Goal: Communication & Community: Ask a question

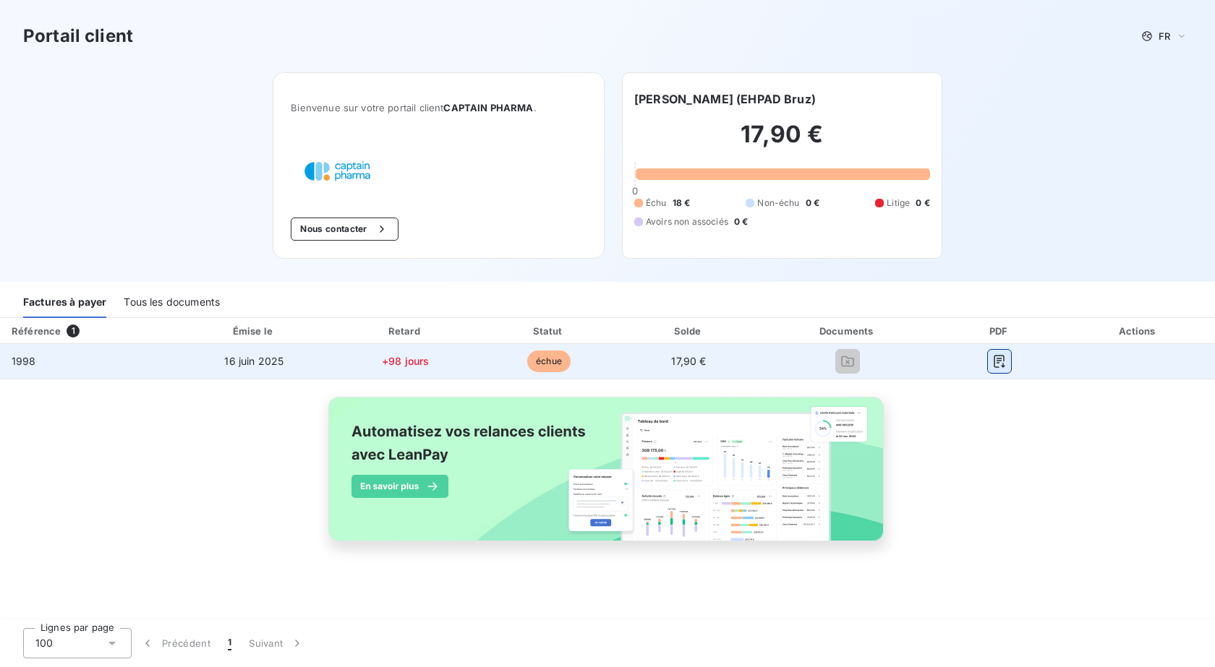
click at [992, 364] on icon "button" at bounding box center [999, 361] width 14 height 14
click at [262, 358] on span "16 juin 2025" at bounding box center [253, 361] width 59 height 12
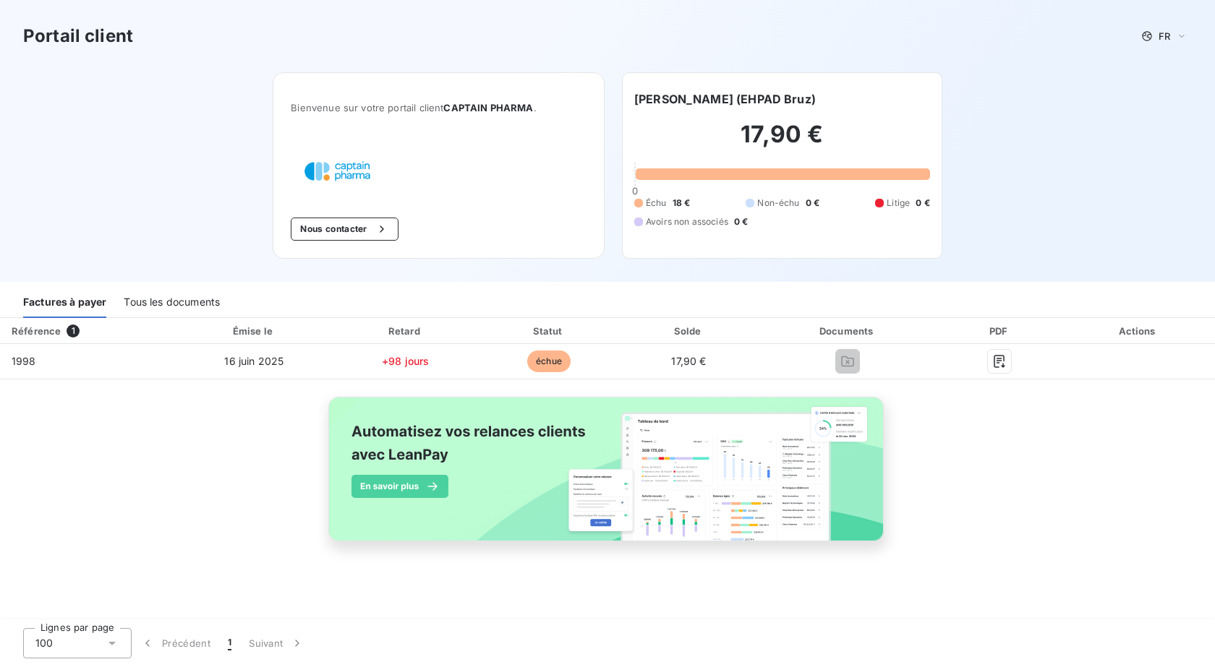
click at [190, 301] on div "Tous les documents" at bounding box center [172, 303] width 96 height 30
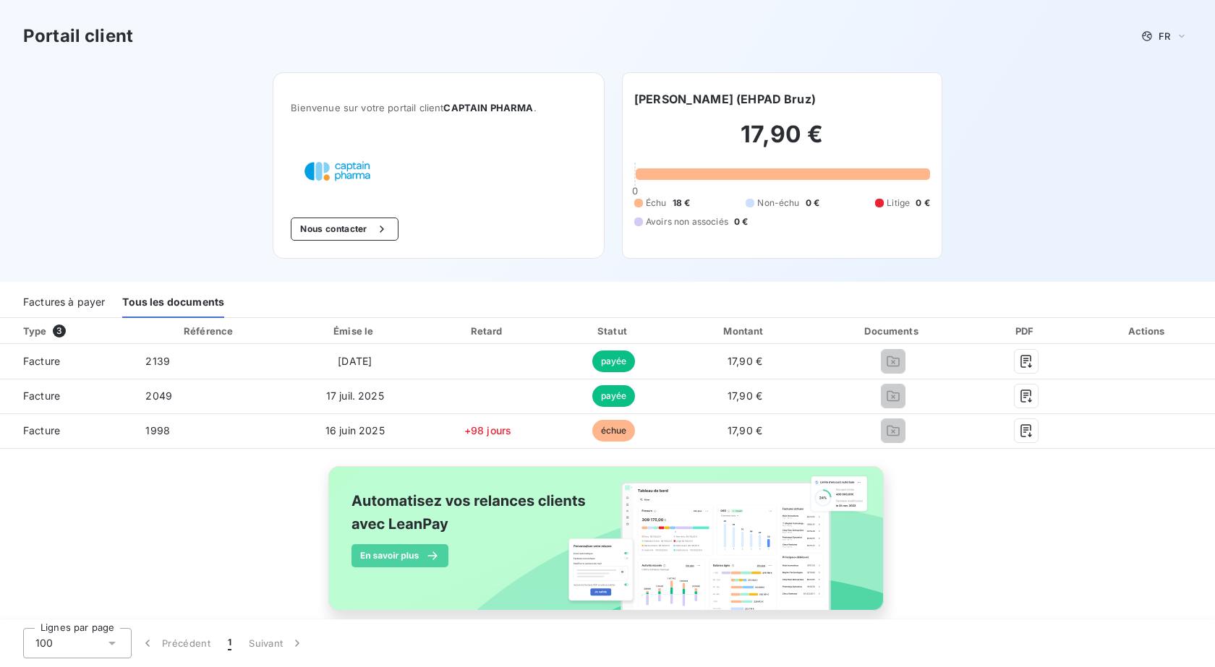
scroll to position [23, 0]
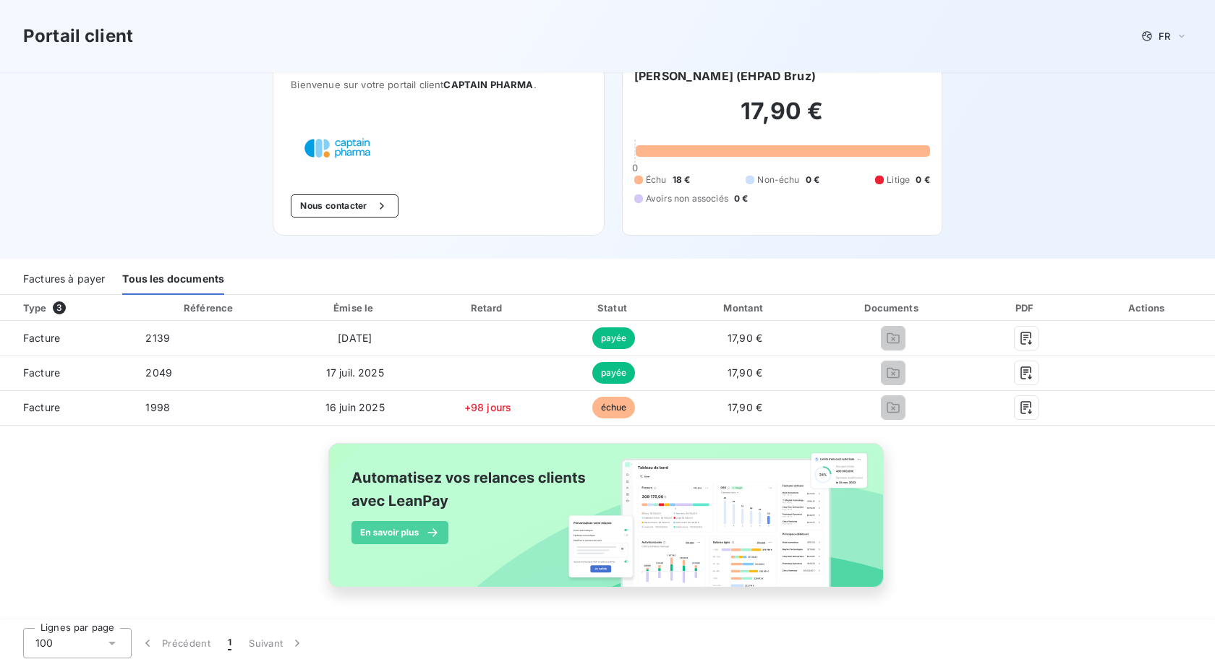
click at [739, 138] on h2 "17,90 €" at bounding box center [782, 118] width 296 height 43
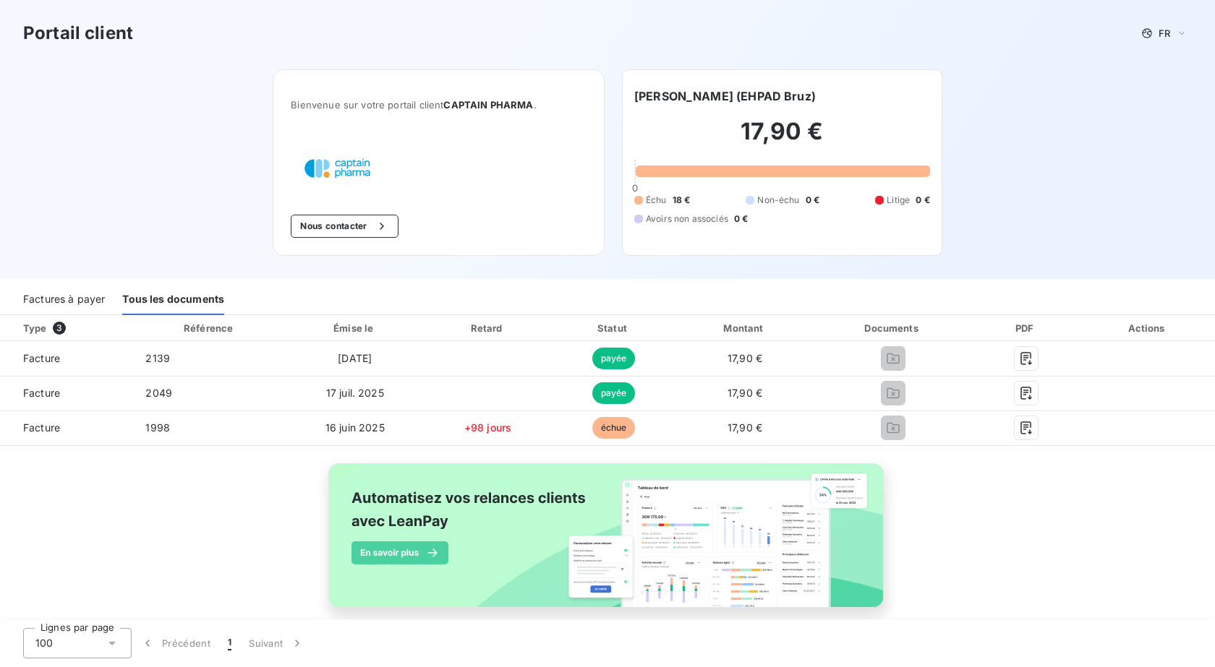
scroll to position [0, 0]
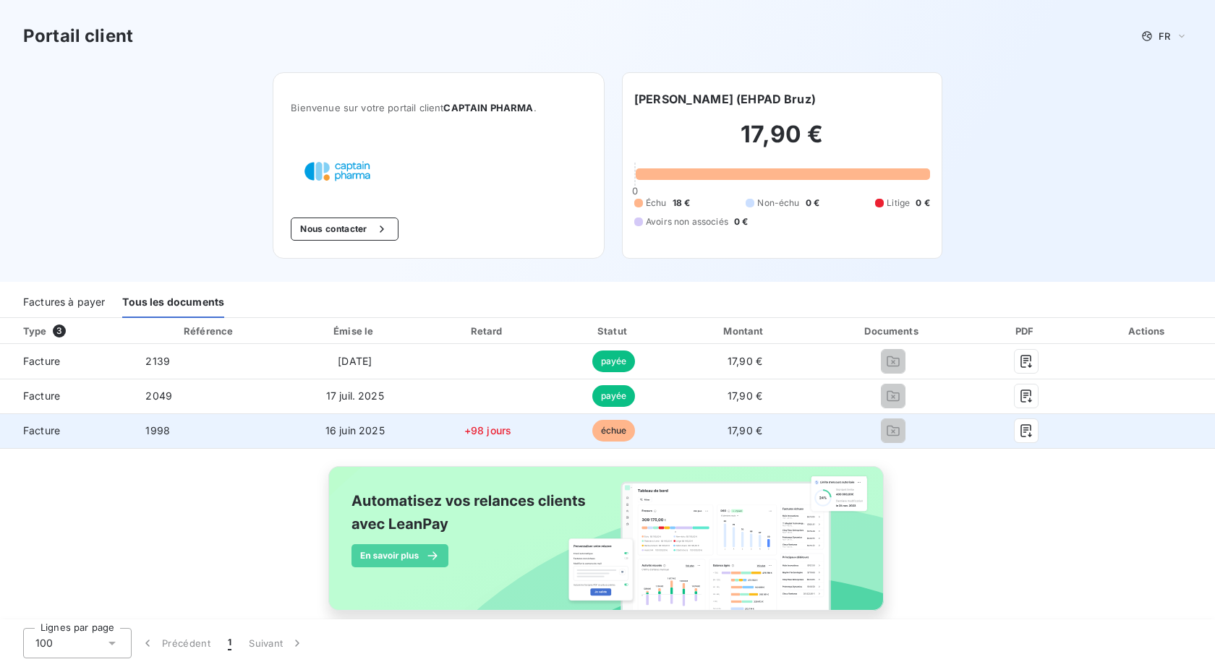
click at [485, 434] on span "+98 jours" at bounding box center [487, 430] width 47 height 12
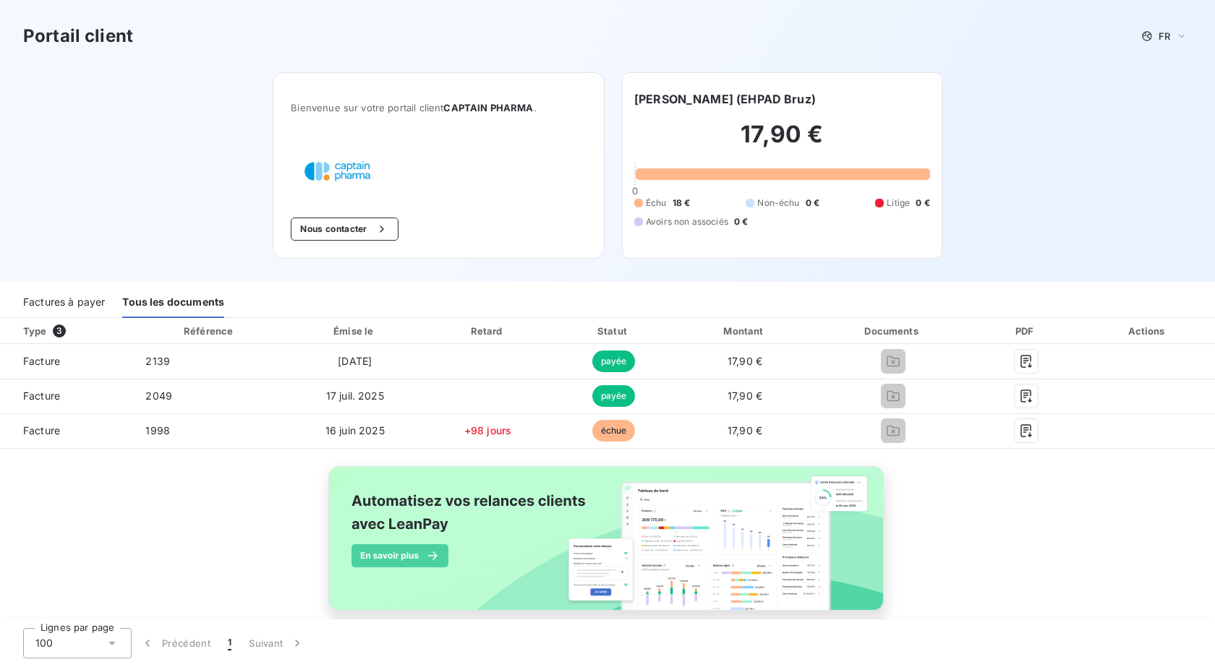
click at [70, 299] on div "Factures à payer" at bounding box center [64, 303] width 82 height 30
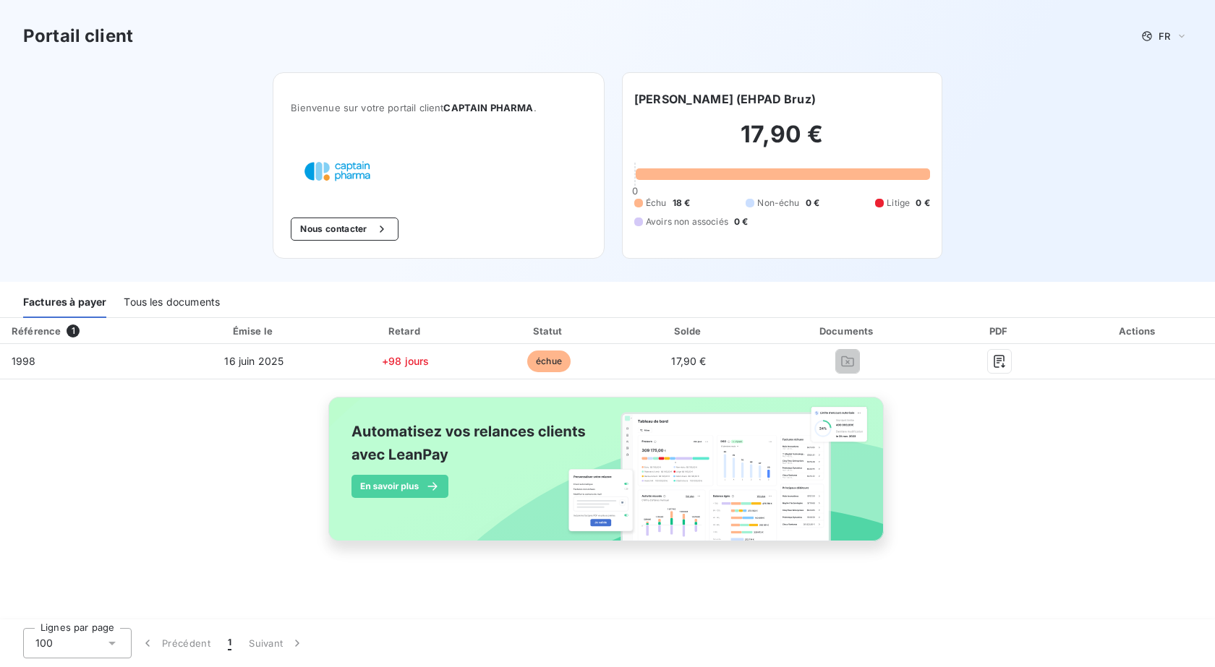
click at [193, 485] on div "Référence 1 Émise le Retard Statut Solde Documents PDF Actions 1998 [DATE] +98 …" at bounding box center [607, 446] width 1215 height 257
click at [1145, 38] on icon at bounding box center [1147, 36] width 12 height 12
click at [1064, 67] on div "Portail client FR Français Anglais" at bounding box center [607, 36] width 1215 height 72
click at [332, 232] on button "Nous contacter" at bounding box center [344, 229] width 107 height 23
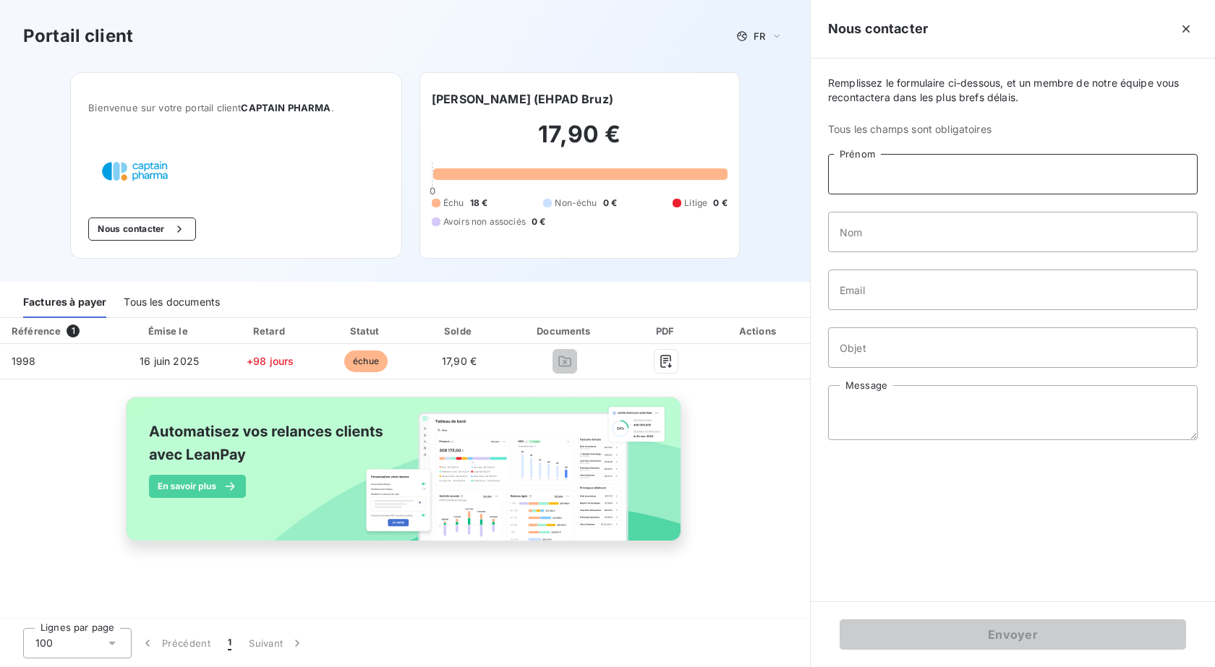
click at [1134, 176] on input "Prénom" at bounding box center [1013, 174] width 370 height 40
click at [1125, 166] on input "Prénom" at bounding box center [1013, 174] width 370 height 40
type input "[PERSON_NAME]"
type input "[EMAIL_ADDRESS][DOMAIN_NAME]"
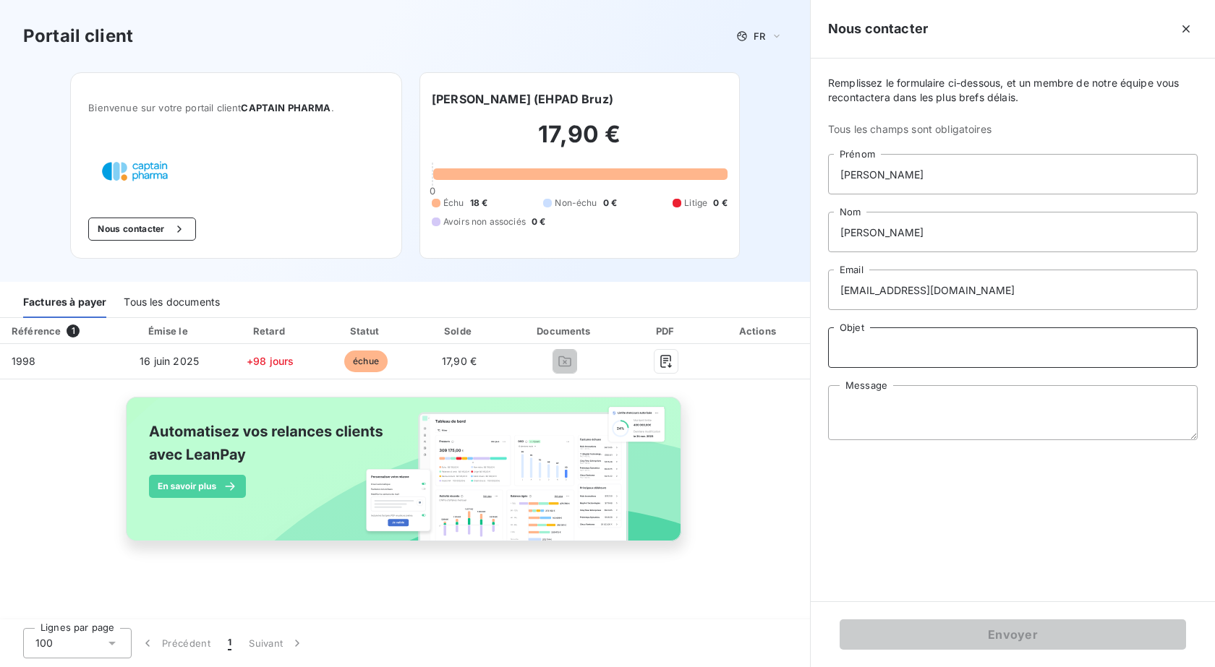
click at [927, 337] on input "Objet" at bounding box center [1013, 348] width 370 height 40
type input "Paiement facture 1998"
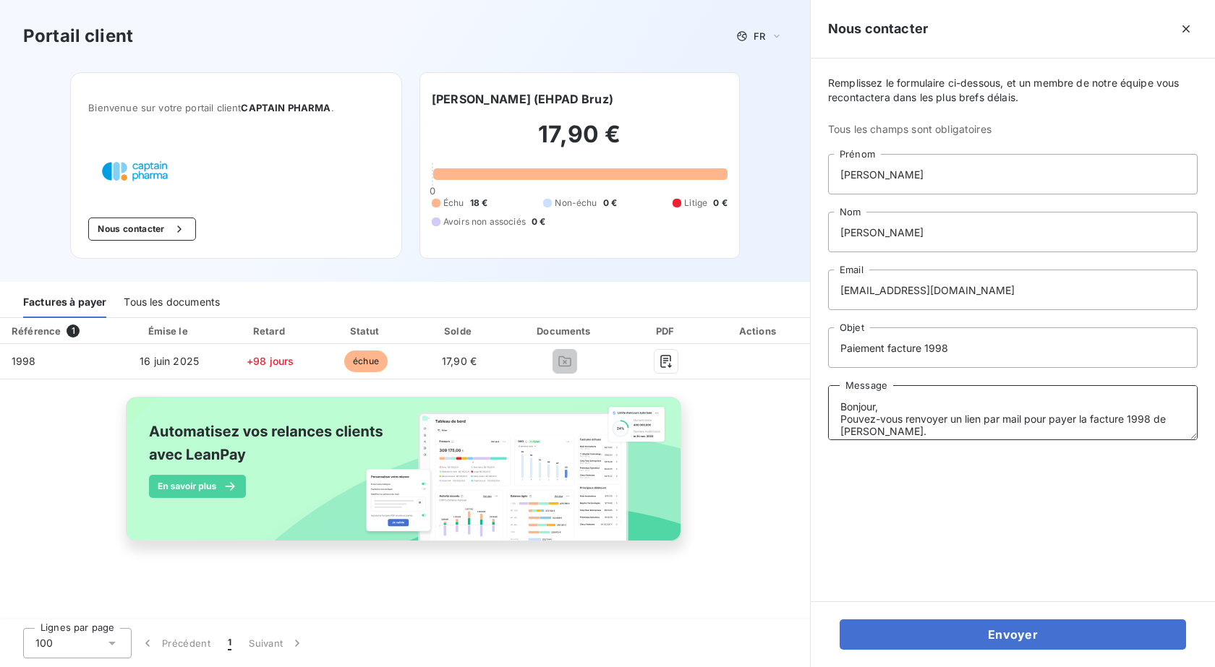
scroll to position [10, 0]
click at [908, 517] on div "Remplissez le formulaire ci-dessous, et un membre de notre équipe vous recontac…" at bounding box center [1013, 330] width 404 height 543
drag, startPoint x: 997, startPoint y: 620, endPoint x: 1047, endPoint y: 393, distance: 233.2
click at [1047, 393] on form "Remplissez le formulaire ci-dessous, et un membre de notre équipe vous recontac…" at bounding box center [1013, 363] width 404 height 609
click at [1025, 409] on textarea "Bonjour, Pouvez-vous renvoyer un lien par mail pour payer la facture 1998 de [P…" at bounding box center [1013, 412] width 370 height 55
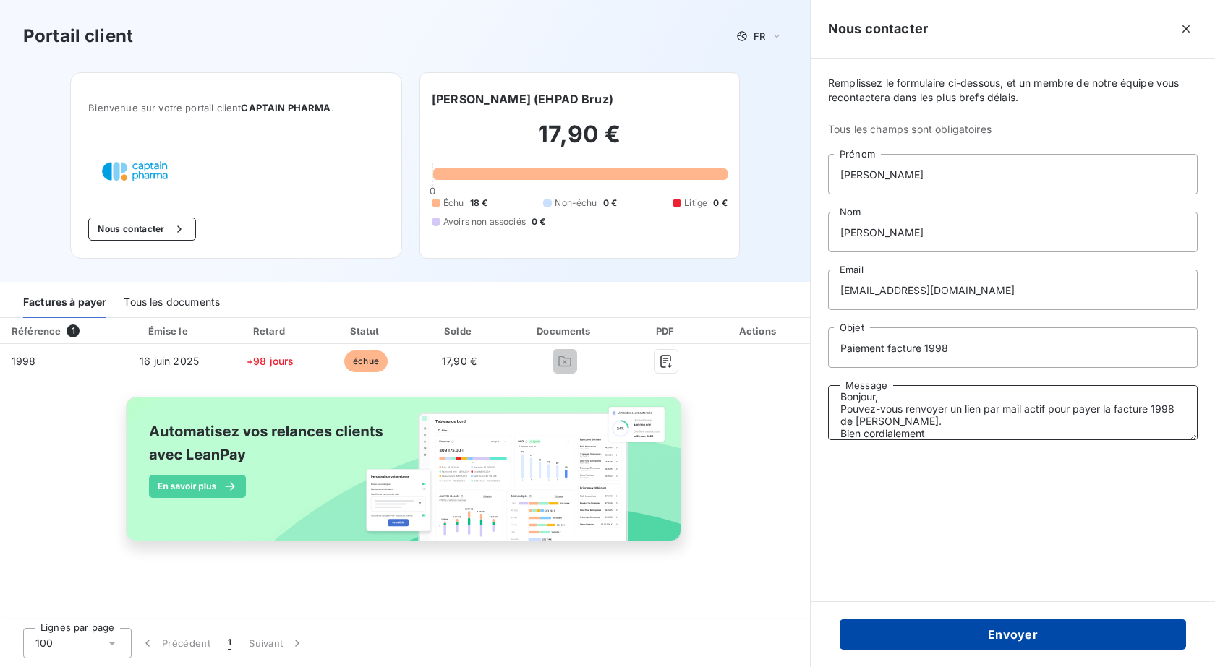
type textarea "Bonjour, Pouvez-vous renvoyer un lien par mail actif pour payer la facture 1998…"
click at [1011, 634] on button "Envoyer" at bounding box center [1013, 635] width 346 height 30
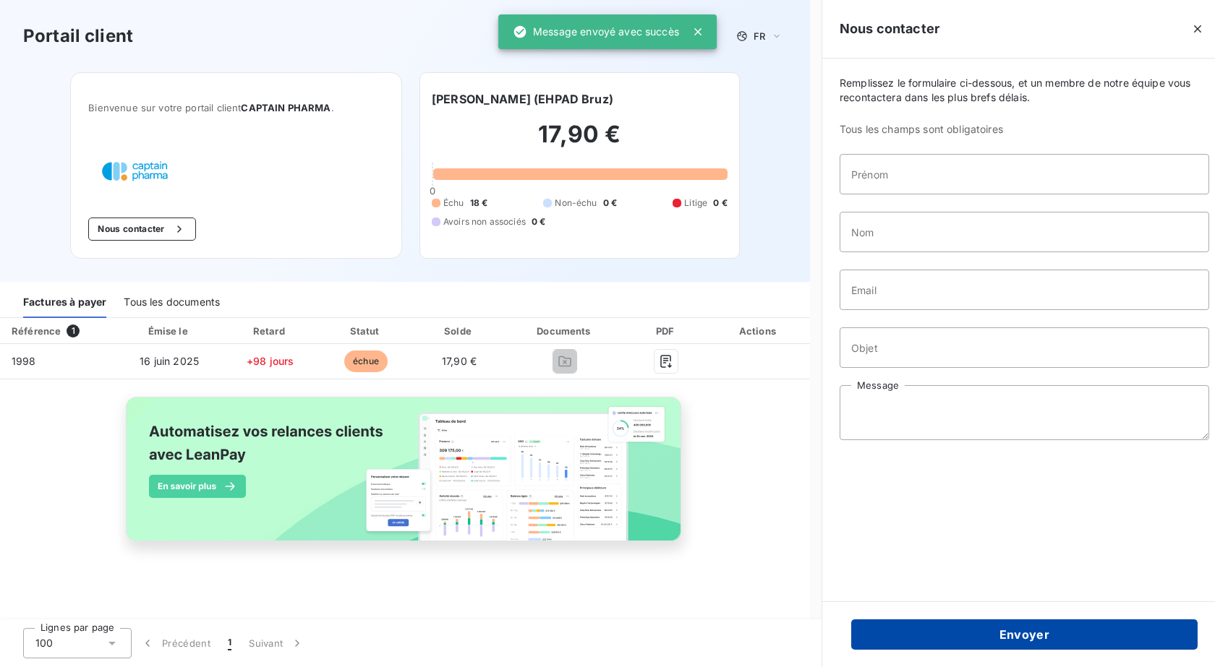
scroll to position [0, 0]
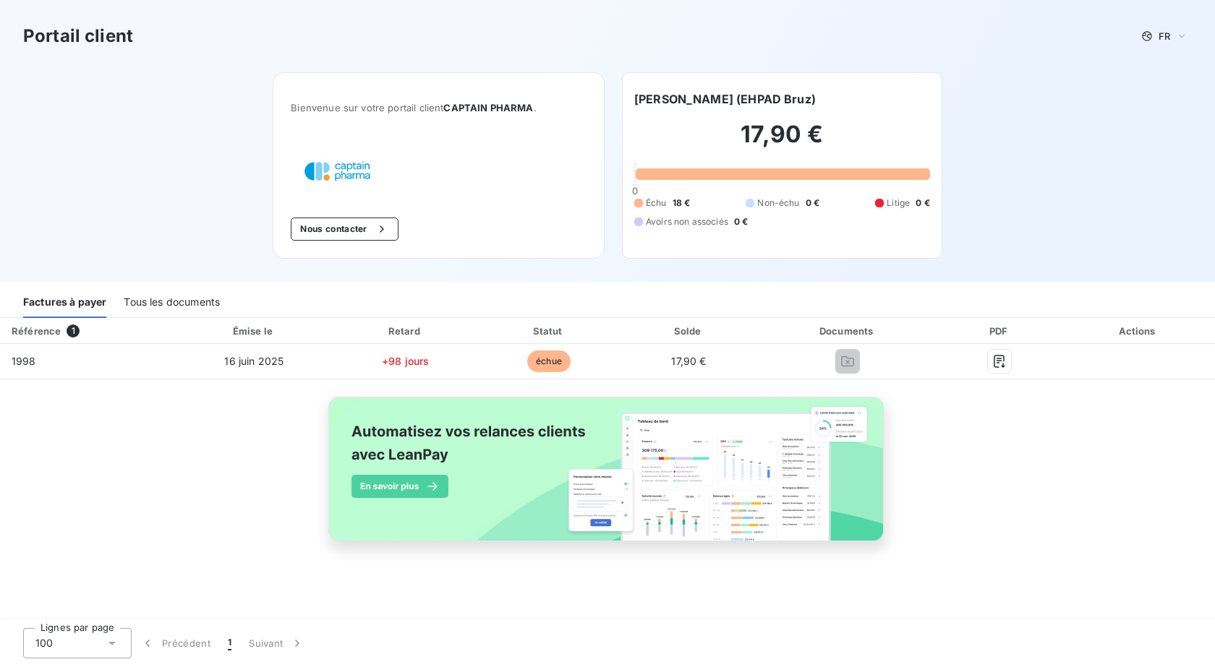
click at [615, 486] on img at bounding box center [607, 477] width 584 height 178
